Goal: Information Seeking & Learning: Learn about a topic

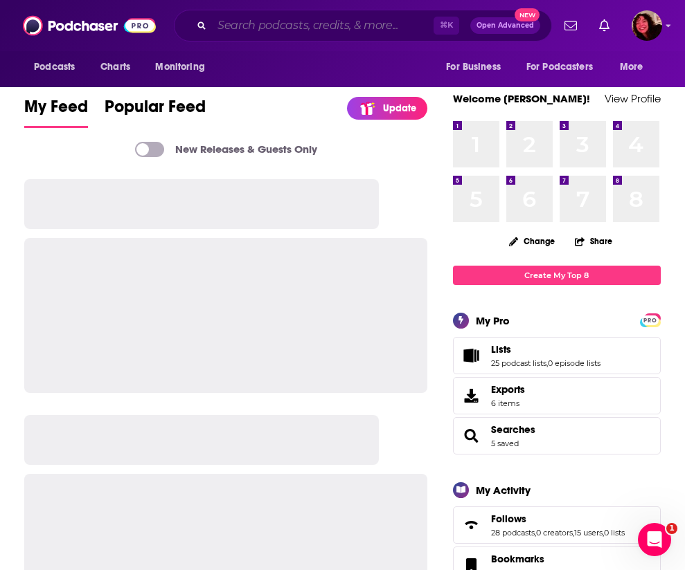
click at [356, 24] on input "Search podcasts, credits, & more..." at bounding box center [322, 26] width 221 height 22
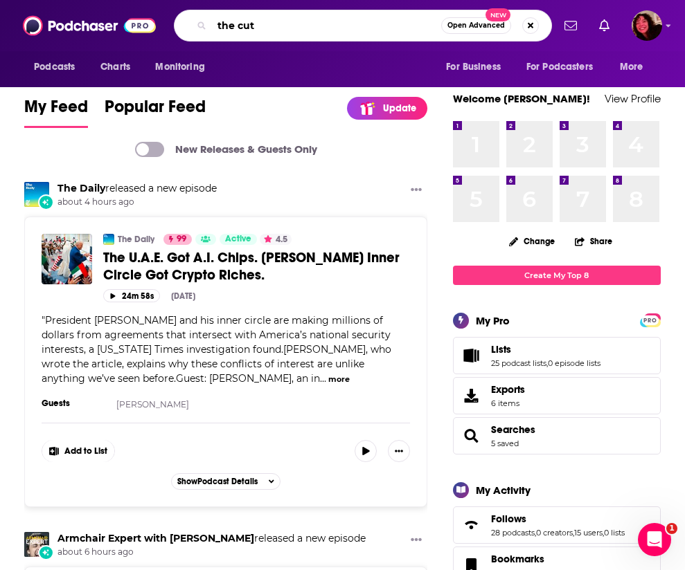
type input "the cut"
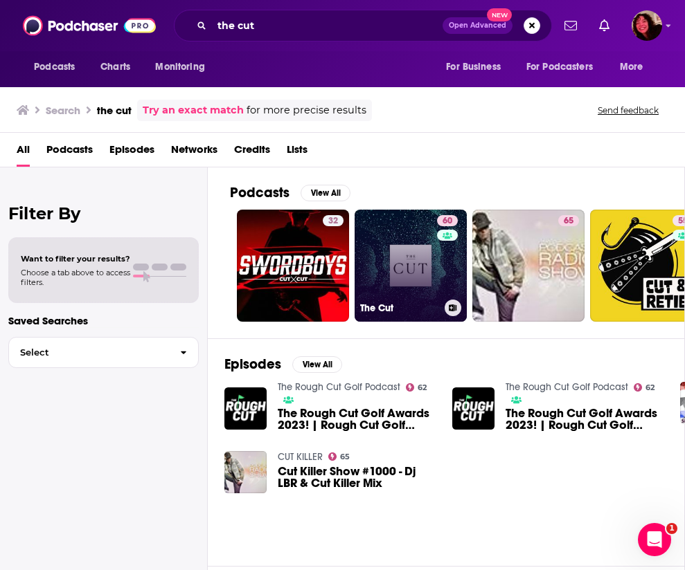
click at [390, 269] on link "60 The Cut" at bounding box center [410, 266] width 112 height 112
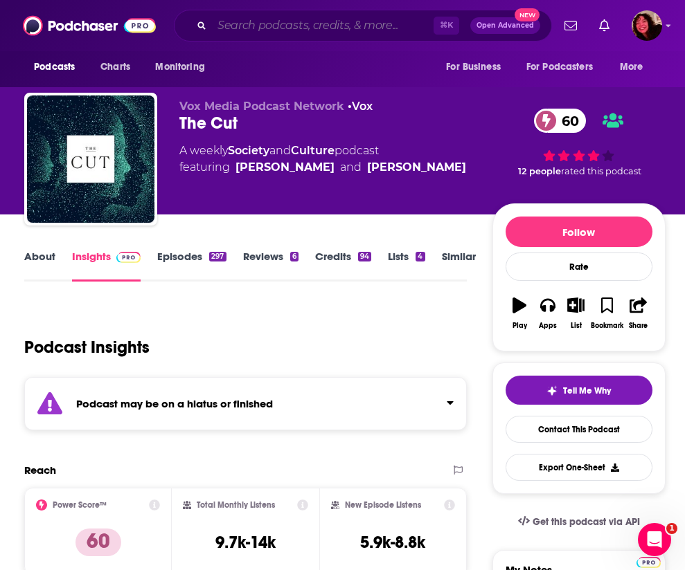
click at [252, 18] on input "Search podcasts, credits, & more..." at bounding box center [322, 26] width 221 height 22
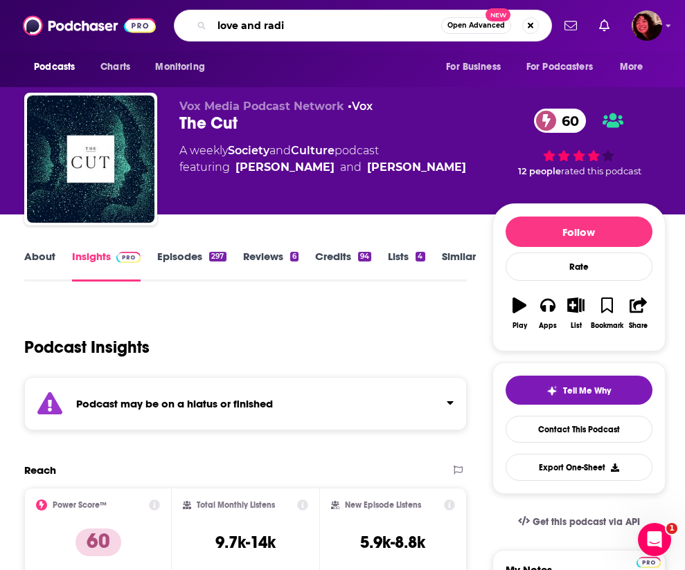
type input "love and radio"
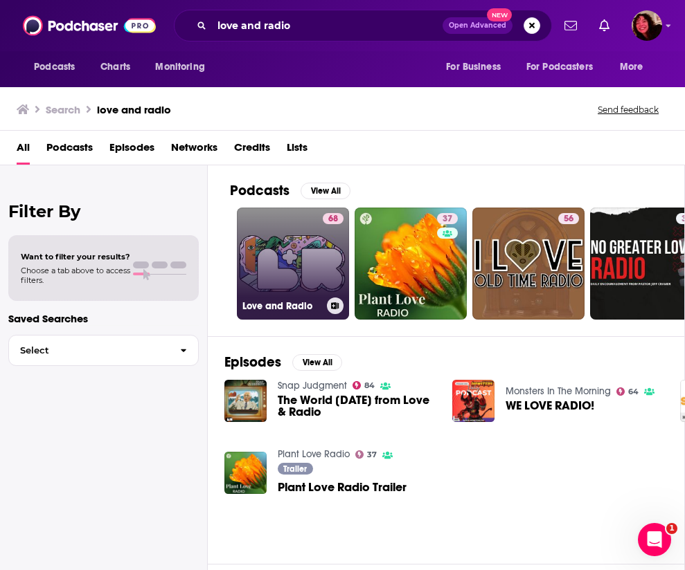
click at [284, 281] on link "68 Love and Radio" at bounding box center [293, 264] width 112 height 112
